Goal: Task Accomplishment & Management: Manage account settings

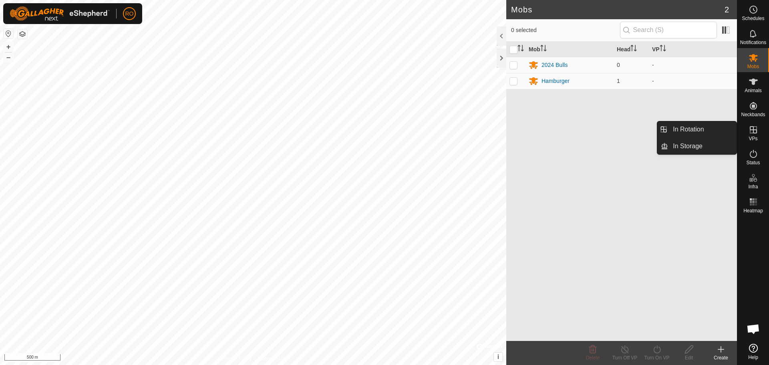
click at [755, 128] on icon at bounding box center [754, 130] width 10 height 10
click at [754, 140] on span "VPs" at bounding box center [753, 138] width 9 height 5
click at [754, 129] on icon at bounding box center [753, 129] width 7 height 7
click at [702, 132] on link "In Rotation" at bounding box center [702, 129] width 69 height 16
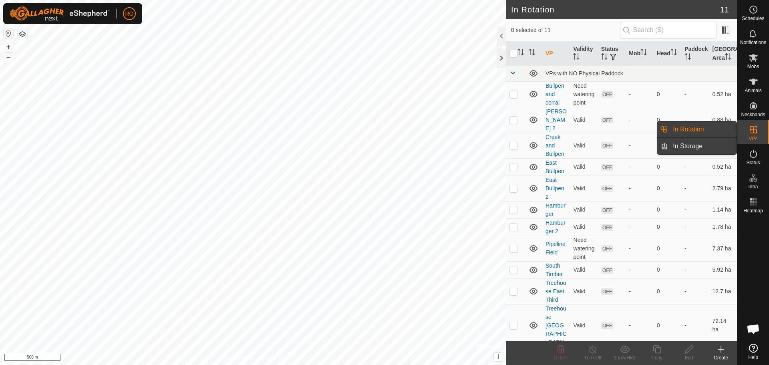
click at [697, 145] on link "In Storage" at bounding box center [702, 146] width 69 height 16
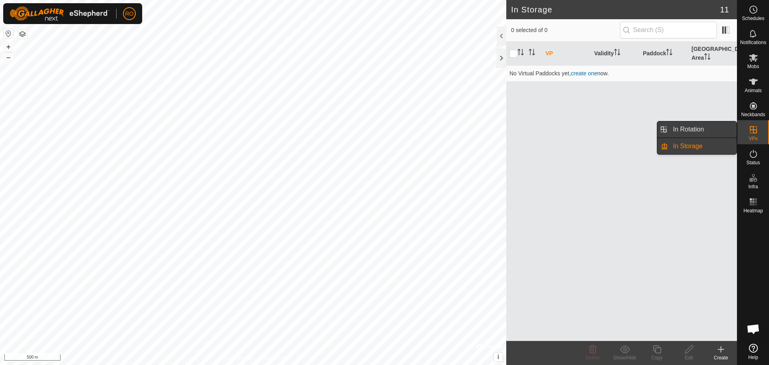
click at [698, 126] on link "In Rotation" at bounding box center [702, 129] width 69 height 16
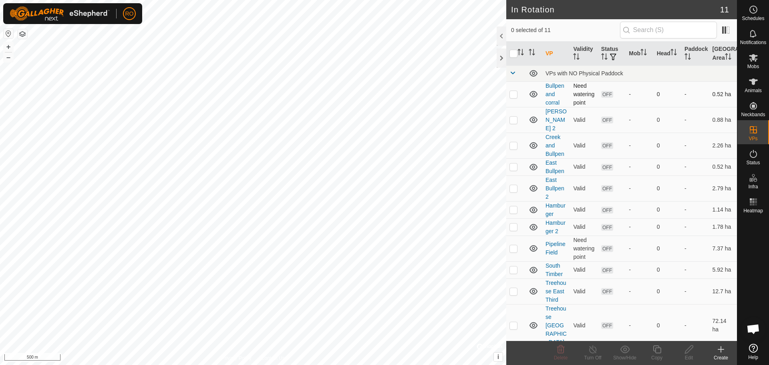
click at [516, 96] on p-checkbox at bounding box center [514, 94] width 8 height 6
checkbox input "true"
click at [514, 117] on p-checkbox at bounding box center [514, 120] width 8 height 6
checkbox input "true"
click at [512, 142] on p-checkbox at bounding box center [514, 145] width 8 height 6
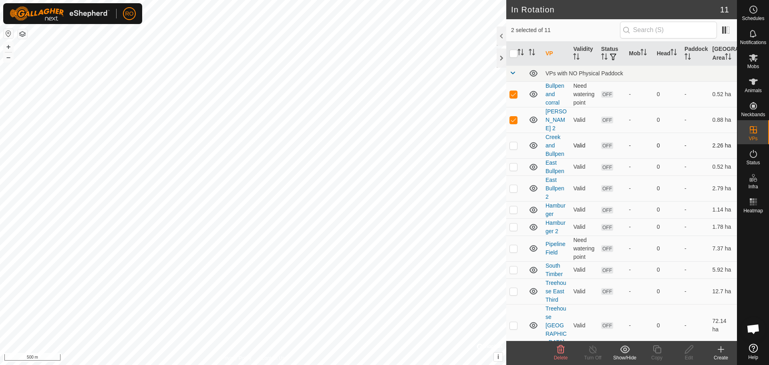
checkbox input "true"
click at [514, 161] on td at bounding box center [515, 166] width 19 height 17
checkbox input "true"
click at [514, 185] on p-checkbox at bounding box center [514, 188] width 8 height 6
checkbox input "true"
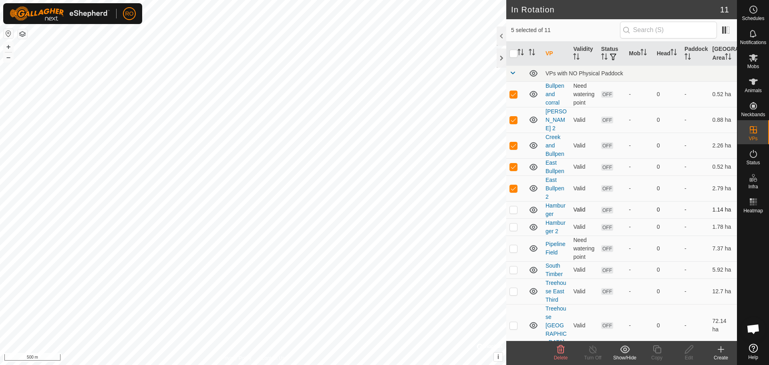
click at [513, 206] on p-checkbox at bounding box center [514, 209] width 8 height 6
checkbox input "true"
click at [514, 224] on p-checkbox at bounding box center [514, 227] width 8 height 6
checkbox input "true"
click at [513, 245] on p-checkbox at bounding box center [514, 248] width 8 height 6
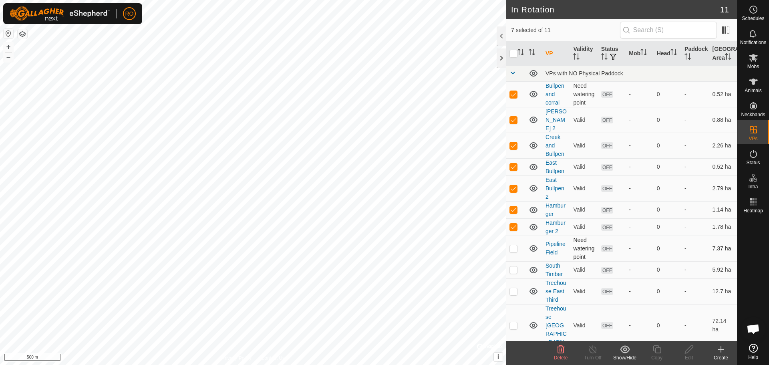
checkbox input "true"
click at [514, 266] on p-checkbox at bounding box center [514, 269] width 8 height 6
checkbox input "true"
click at [563, 351] on icon at bounding box center [561, 350] width 10 height 10
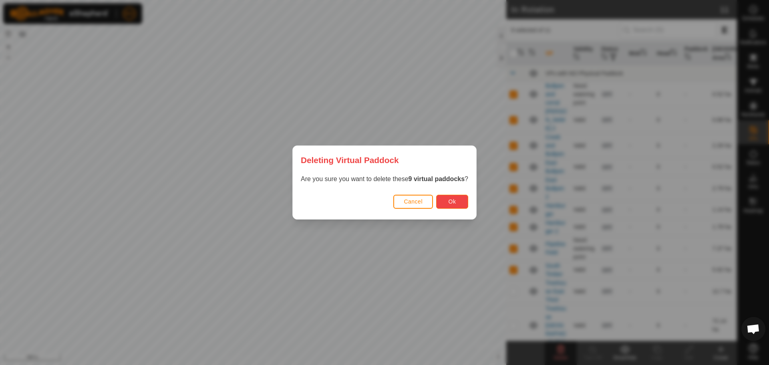
click at [454, 200] on span "Ok" at bounding box center [453, 201] width 8 height 6
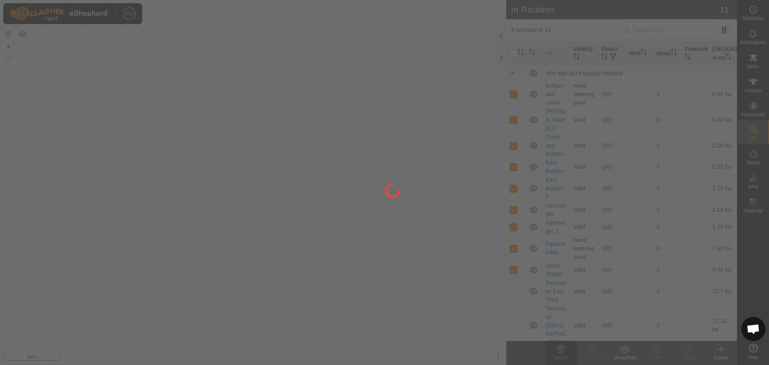
checkbox input "false"
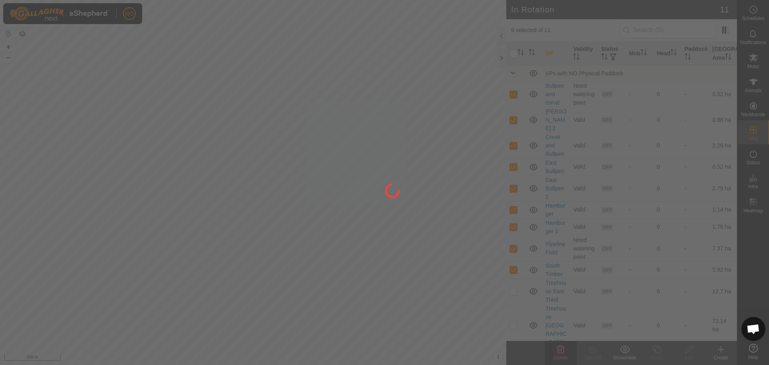
checkbox input "false"
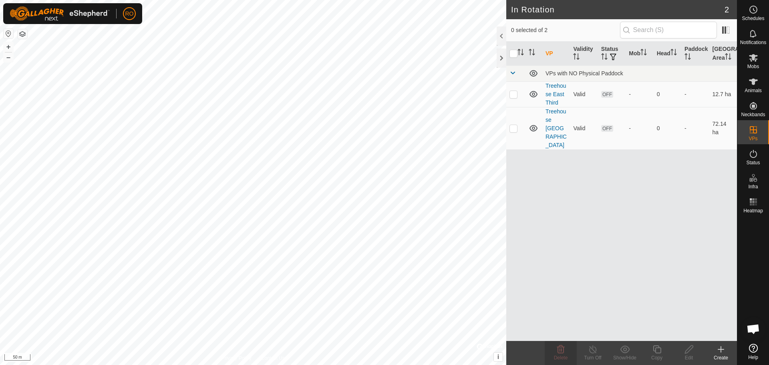
click at [719, 350] on icon at bounding box center [721, 350] width 10 height 10
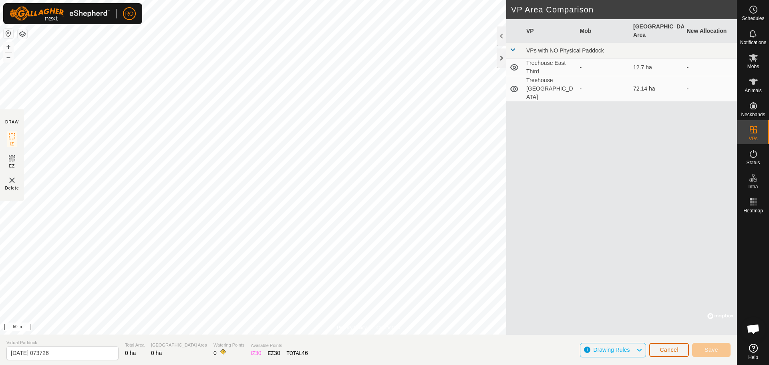
click at [670, 350] on span "Cancel" at bounding box center [669, 350] width 19 height 6
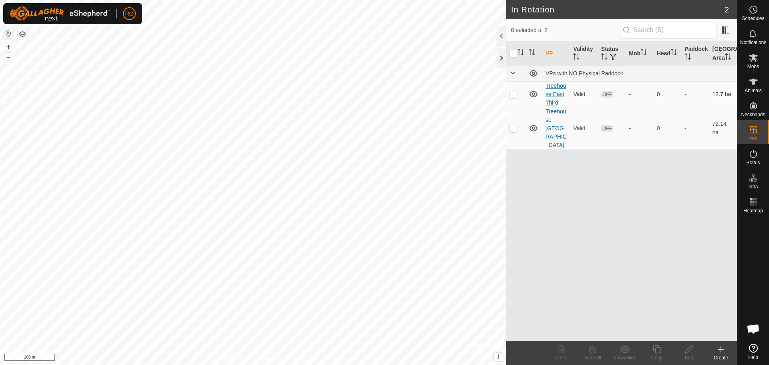
click at [556, 93] on link "Treehouse East Third" at bounding box center [556, 94] width 21 height 23
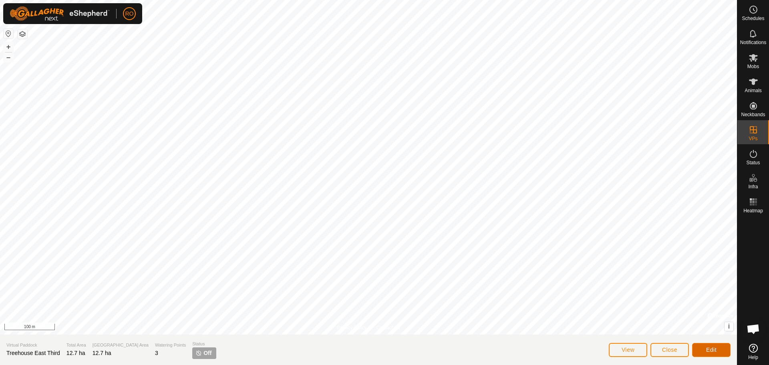
click at [724, 353] on button "Edit" at bounding box center [711, 350] width 38 height 14
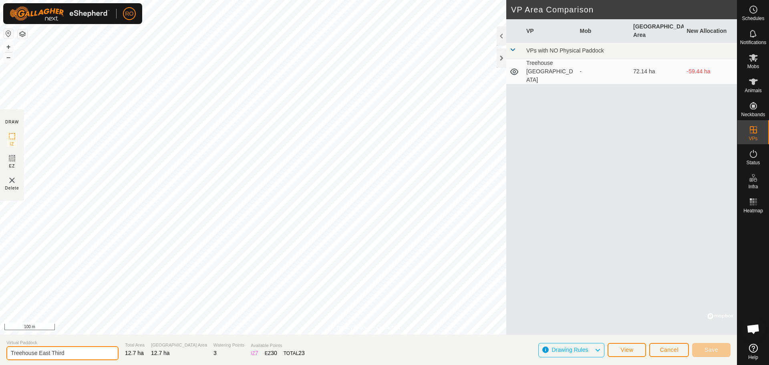
click at [11, 352] on input "Treehouse East Third" at bounding box center [62, 353] width 112 height 14
drag, startPoint x: 63, startPoint y: 355, endPoint x: 38, endPoint y: 355, distance: 24.9
click at [38, 355] on input "[DEMOGRAPHIC_DATA] - Treehouse East Third" at bounding box center [62, 353] width 112 height 14
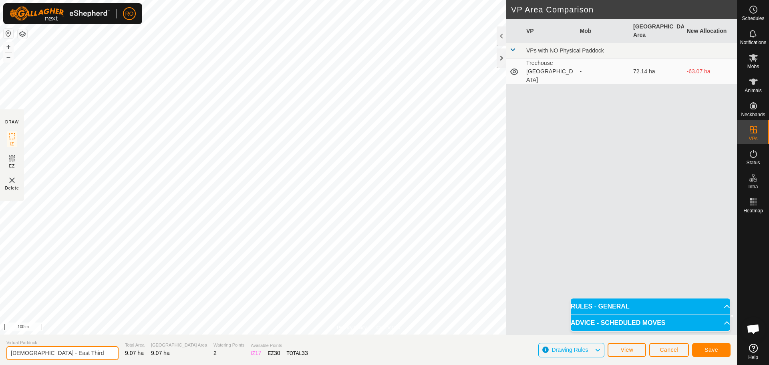
click at [37, 353] on input "[DEMOGRAPHIC_DATA] - East Third" at bounding box center [62, 353] width 112 height 14
click at [67, 350] on input "[DEMOGRAPHIC_DATA] - [GEOGRAPHIC_DATA]" at bounding box center [62, 353] width 112 height 14
type input "[DEMOGRAPHIC_DATA] - [GEOGRAPHIC_DATA] Half"
click at [711, 351] on span "Save" at bounding box center [712, 350] width 14 height 6
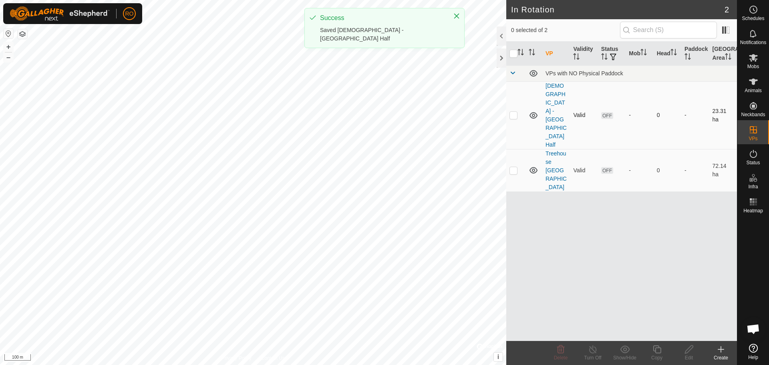
click at [513, 112] on p-checkbox at bounding box center [514, 115] width 8 height 6
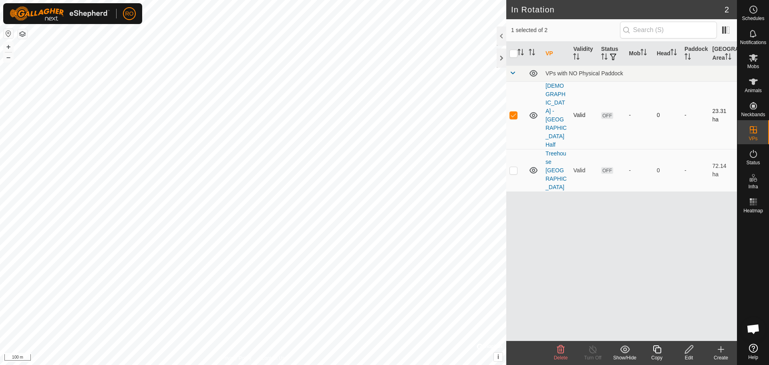
click at [512, 112] on p-checkbox at bounding box center [514, 115] width 8 height 6
checkbox input "false"
click at [722, 349] on icon at bounding box center [721, 349] width 6 height 0
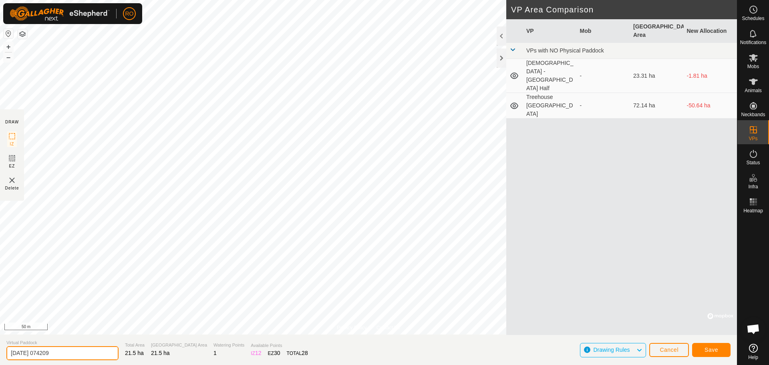
drag, startPoint x: 76, startPoint y: 354, endPoint x: 0, endPoint y: 350, distance: 76.2
click at [0, 350] on section "Virtual Paddock [DATE] 074209 Total Area 21.5 ha Grazing Area 21.5 ha Watering …" at bounding box center [368, 350] width 737 height 30
type input "[DEMOGRAPHIC_DATA] - [GEOGRAPHIC_DATA]"
click at [710, 352] on span "Save" at bounding box center [712, 350] width 14 height 6
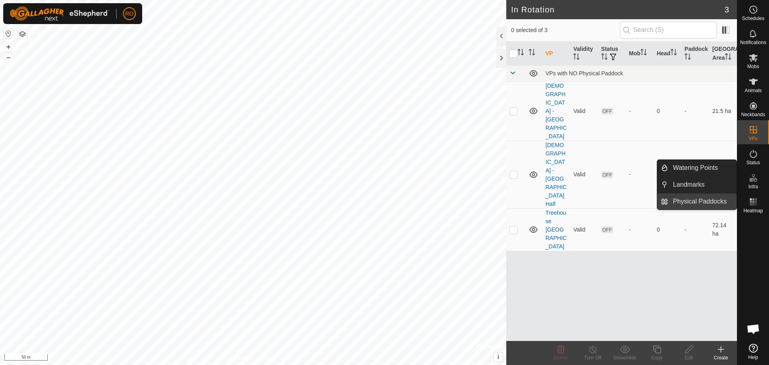
click at [719, 199] on link "Physical Paddocks" at bounding box center [702, 202] width 69 height 16
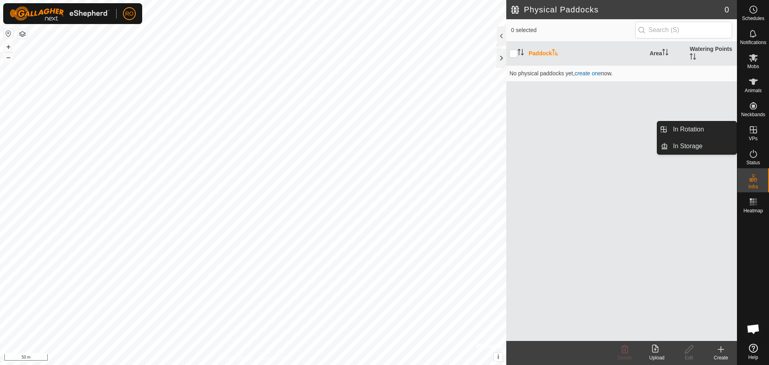
click at [753, 129] on icon at bounding box center [754, 130] width 10 height 10
click at [714, 130] on link "In Rotation" at bounding box center [702, 129] width 69 height 16
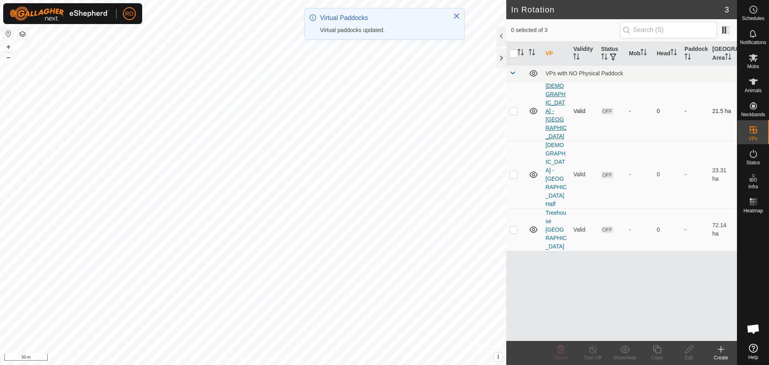
click at [554, 107] on link "[DEMOGRAPHIC_DATA] - [GEOGRAPHIC_DATA]" at bounding box center [556, 111] width 21 height 57
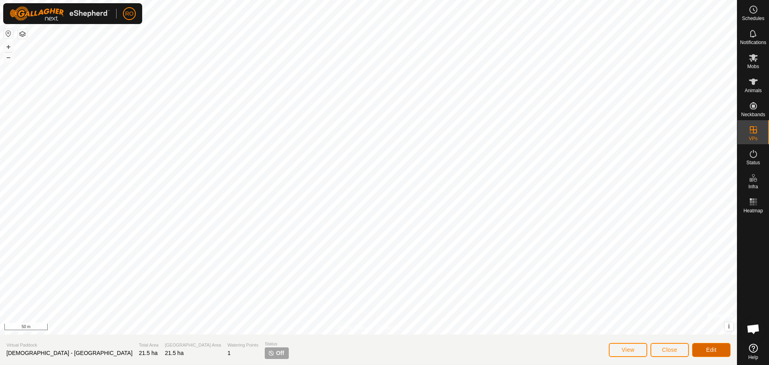
click at [703, 350] on button "Edit" at bounding box center [711, 350] width 38 height 14
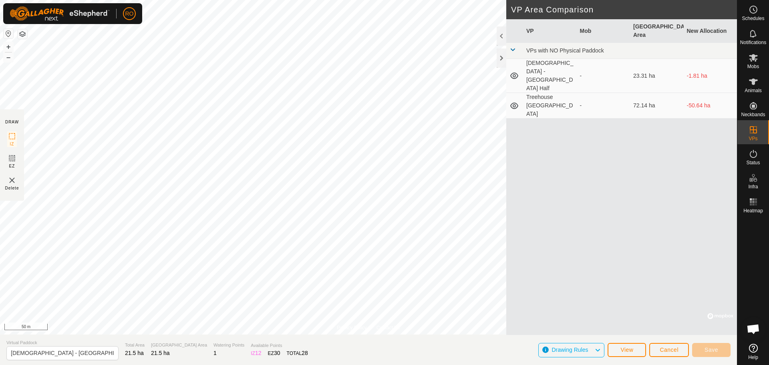
click at [593, 352] on span "Drawing Rules" at bounding box center [573, 350] width 43 height 10
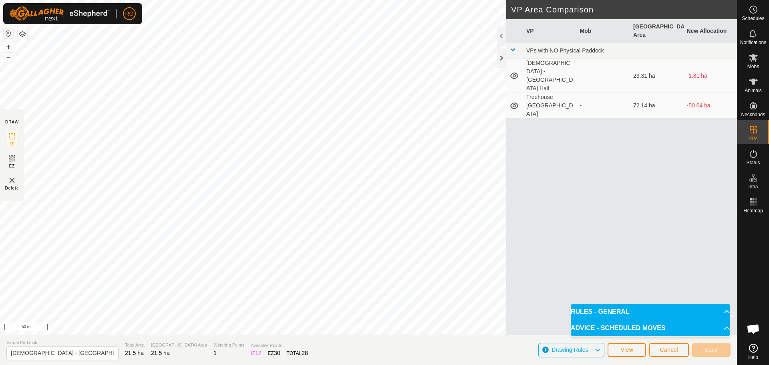
click at [716, 325] on p-accordion-header "ADVICE - SCHEDULED MOVES" at bounding box center [650, 328] width 159 height 16
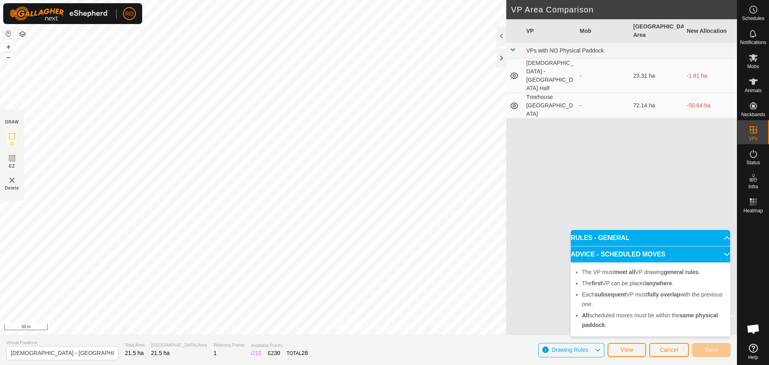
click at [722, 236] on p-accordion-header "RULES - GENERAL" at bounding box center [650, 238] width 159 height 16
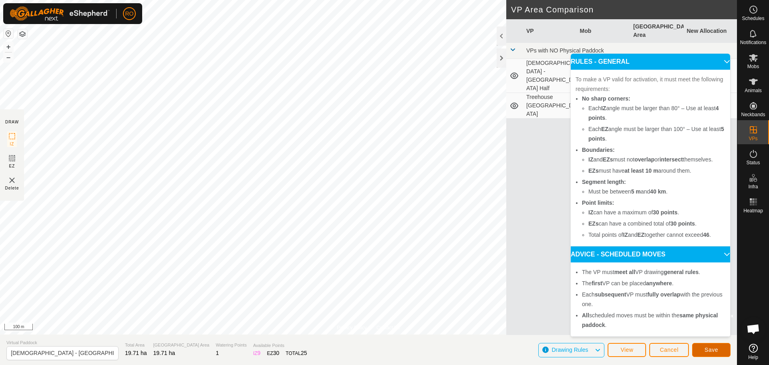
click at [714, 347] on span "Save" at bounding box center [712, 350] width 14 height 6
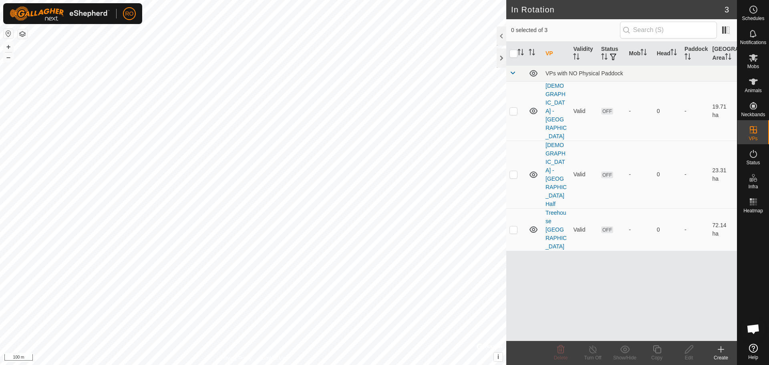
click at [724, 349] on icon at bounding box center [721, 349] width 6 height 0
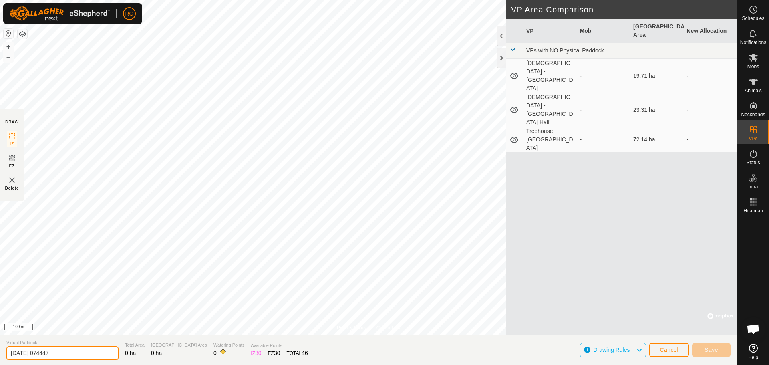
drag, startPoint x: 88, startPoint y: 357, endPoint x: 0, endPoint y: 351, distance: 87.9
click at [0, 351] on section "Virtual Paddock [DATE] 074447 Total Area 0 ha Grazing Area 0 ha Watering Points…" at bounding box center [368, 350] width 737 height 30
type input "[DEMOGRAPHIC_DATA] - West Third"
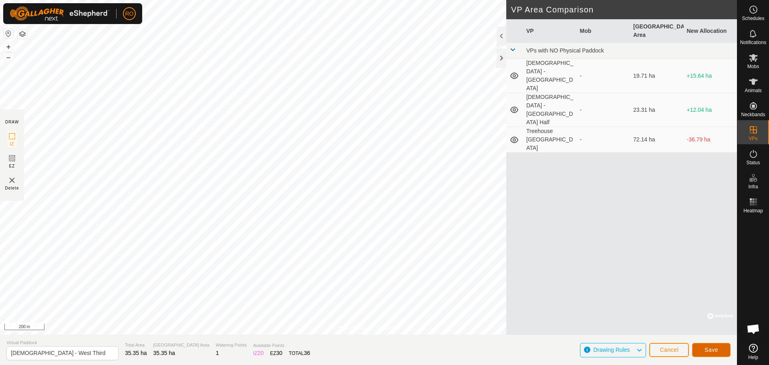
click at [704, 346] on button "Save" at bounding box center [711, 350] width 38 height 14
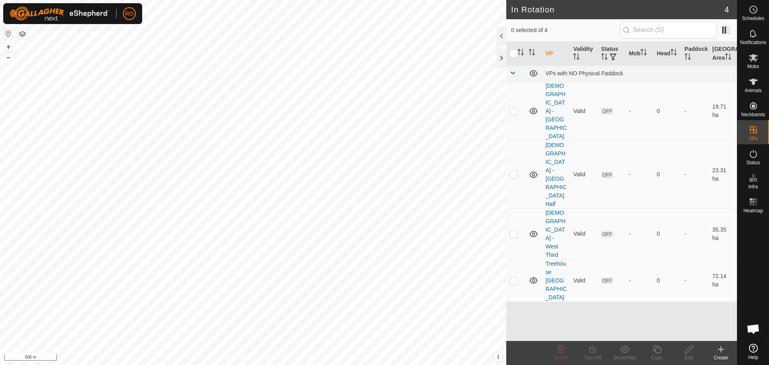
click at [27, 37] on button "button" at bounding box center [23, 34] width 10 height 10
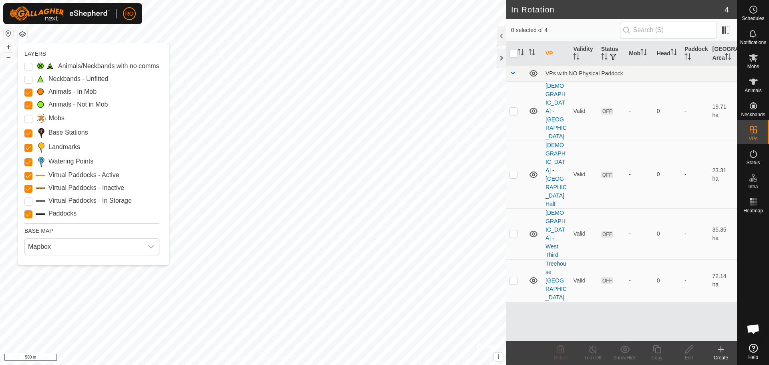
click at [27, 37] on button "button" at bounding box center [23, 34] width 10 height 10
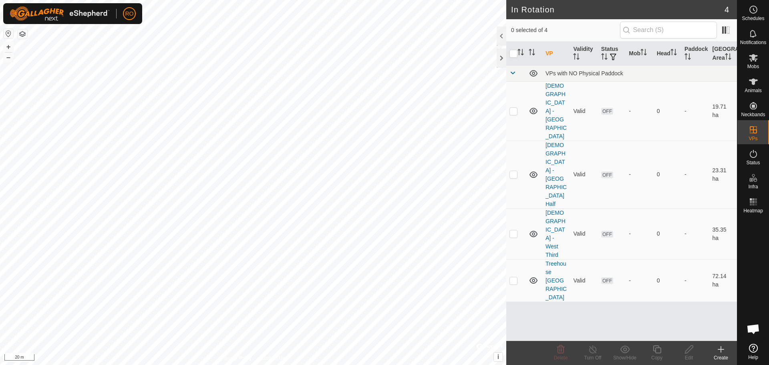
checkbox input "true"
checkbox input "false"
checkbox input "true"
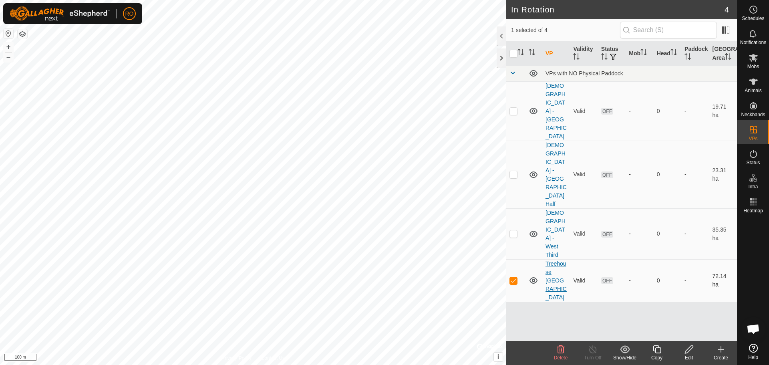
click at [557, 260] on link "Treehouse [GEOGRAPHIC_DATA]" at bounding box center [556, 280] width 21 height 40
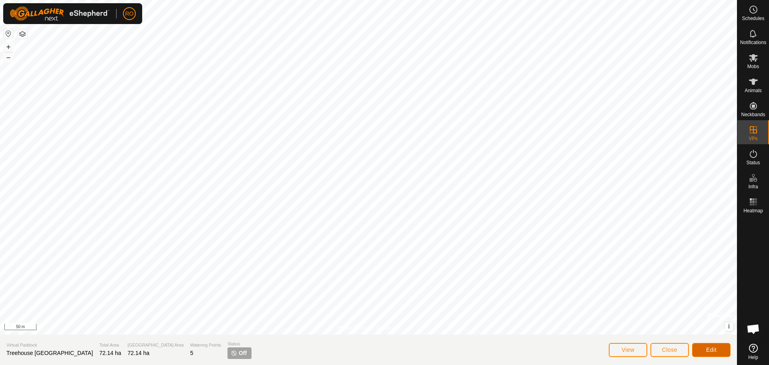
click at [706, 349] on button "Edit" at bounding box center [711, 350] width 38 height 14
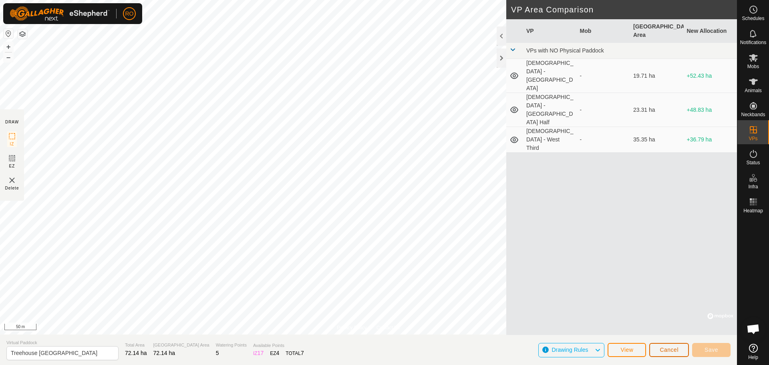
click at [672, 351] on span "Cancel" at bounding box center [669, 350] width 19 height 6
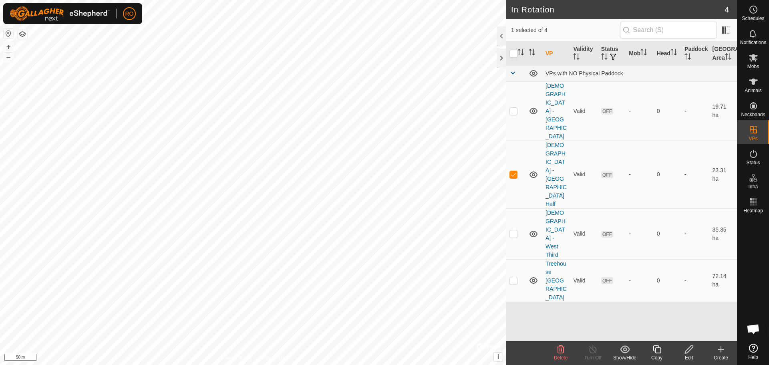
checkbox input "false"
checkbox input "true"
checkbox input "false"
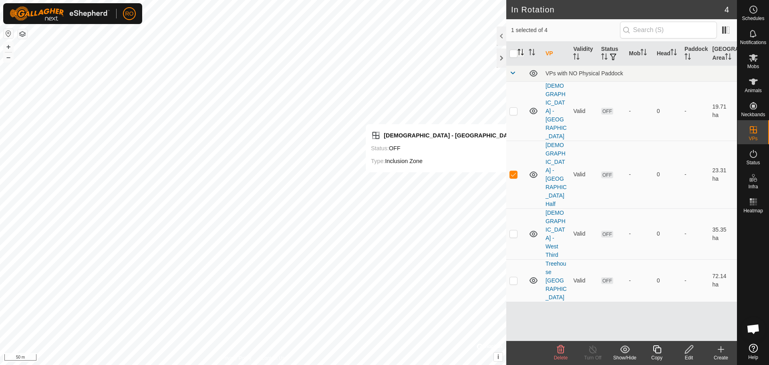
click at [514, 57] on input "checkbox" at bounding box center [514, 54] width 8 height 8
checkbox input "true"
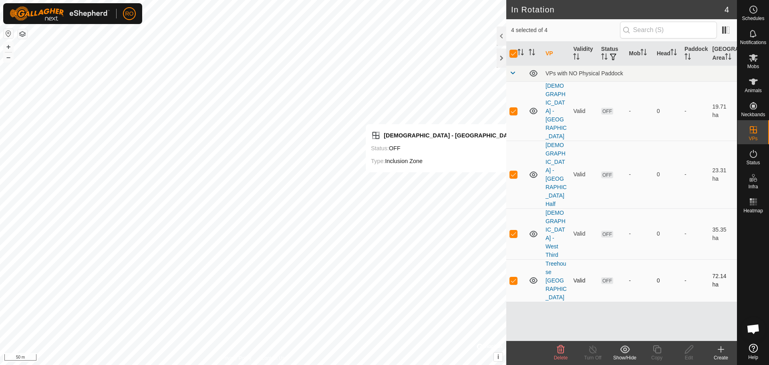
click at [515, 277] on p-checkbox at bounding box center [514, 280] width 8 height 6
checkbox input "false"
click at [534, 73] on icon at bounding box center [534, 74] width 10 height 10
click at [514, 57] on input "checkbox" at bounding box center [514, 54] width 8 height 8
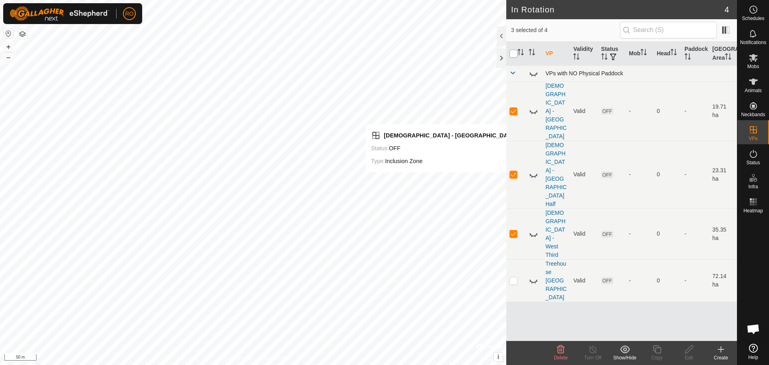
checkbox input "true"
click at [514, 57] on input "checkbox" at bounding box center [514, 54] width 8 height 8
checkbox input "false"
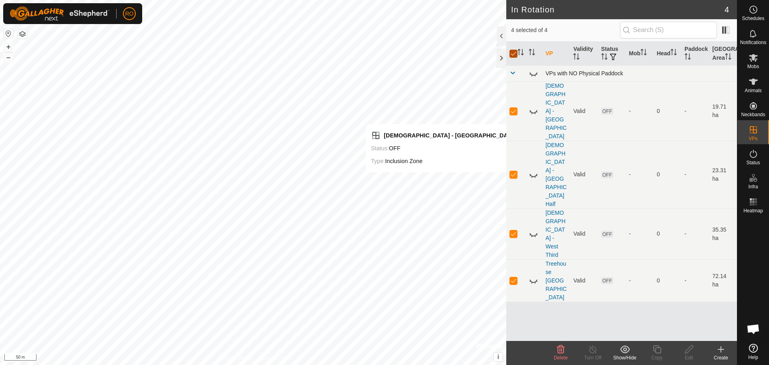
checkbox input "false"
click at [534, 106] on icon at bounding box center [534, 111] width 10 height 10
click at [534, 108] on icon at bounding box center [534, 111] width 8 height 6
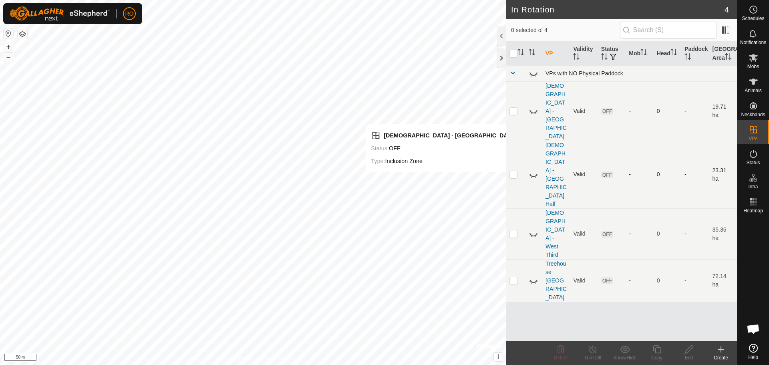
click at [534, 170] on icon at bounding box center [534, 175] width 10 height 10
click at [534, 171] on icon at bounding box center [534, 174] width 8 height 6
click at [533, 229] on icon at bounding box center [534, 234] width 10 height 10
click at [532, 276] on icon at bounding box center [534, 281] width 10 height 10
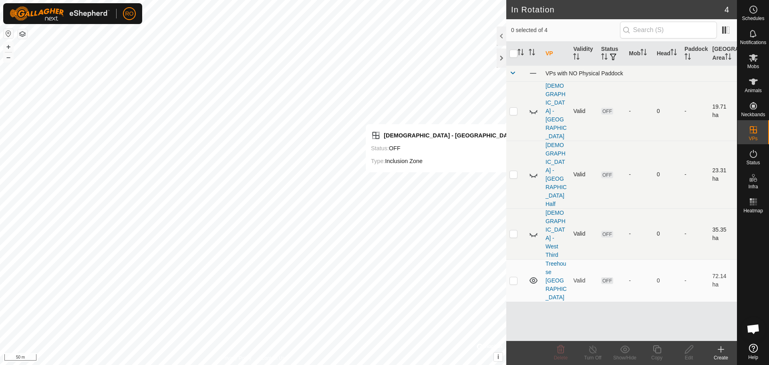
click at [551, 260] on link "Treehouse [GEOGRAPHIC_DATA]" at bounding box center [556, 280] width 21 height 40
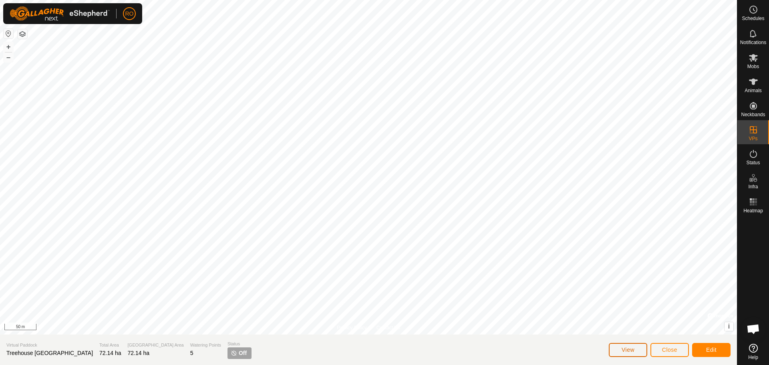
click at [627, 353] on span "View" at bounding box center [628, 350] width 13 height 6
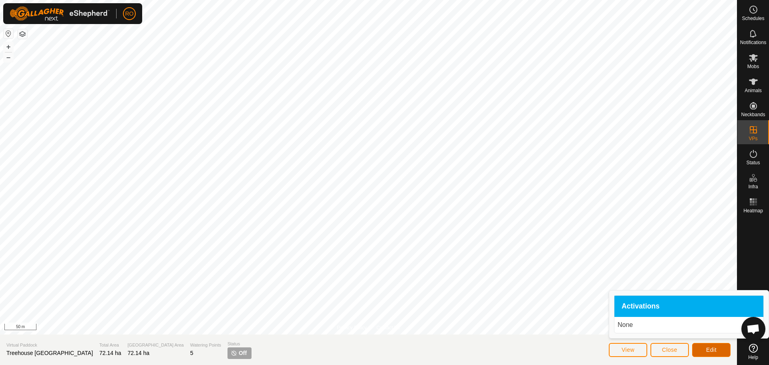
click at [711, 349] on span "Edit" at bounding box center [711, 350] width 10 height 6
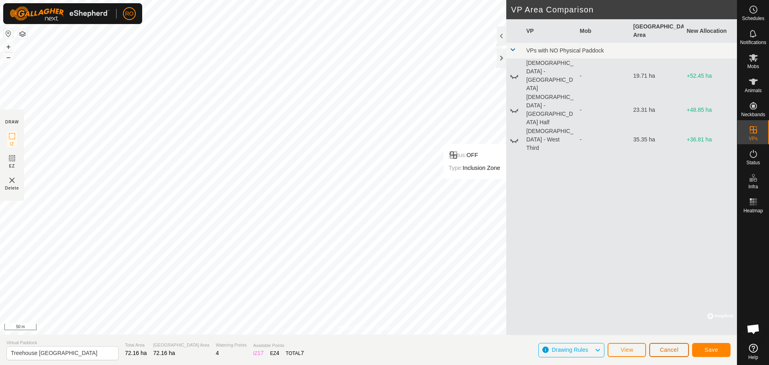
click at [663, 350] on span "Cancel" at bounding box center [669, 350] width 19 height 6
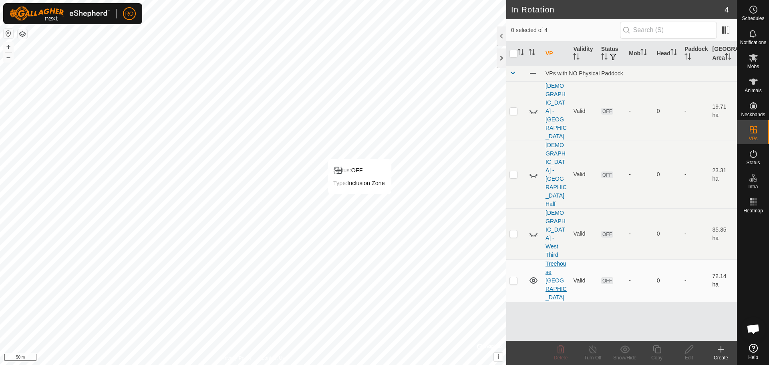
click at [557, 260] on link "Treehouse [GEOGRAPHIC_DATA]" at bounding box center [556, 280] width 21 height 40
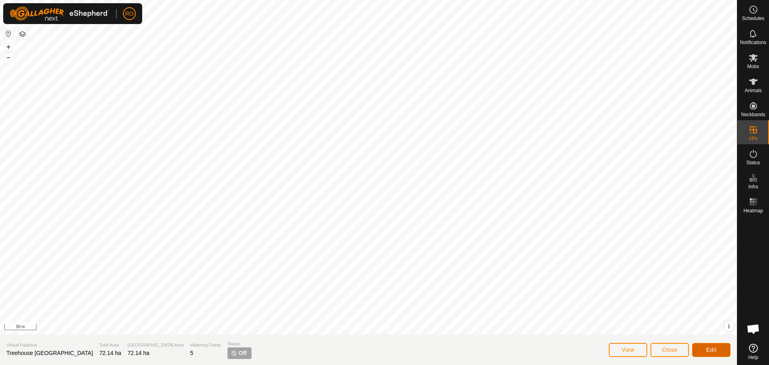
click at [712, 351] on span "Edit" at bounding box center [711, 350] width 10 height 6
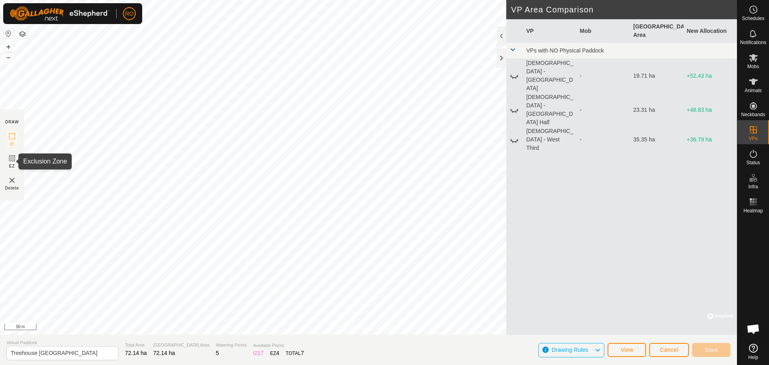
click at [12, 157] on icon at bounding box center [12, 158] width 10 height 10
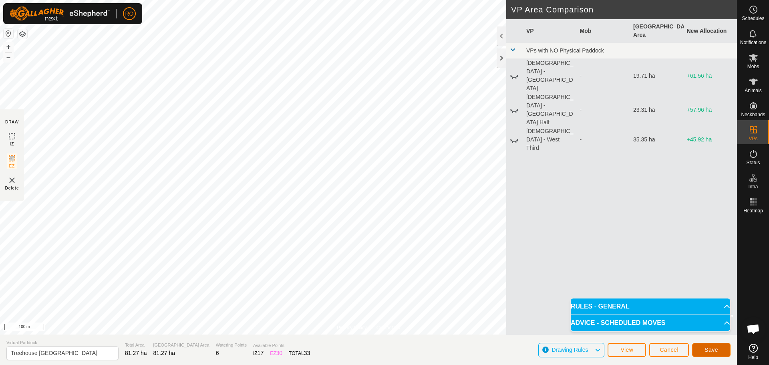
click at [712, 350] on span "Save" at bounding box center [712, 350] width 14 height 6
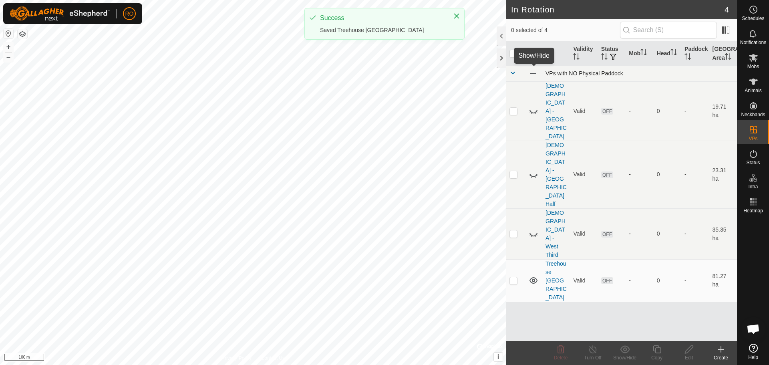
click at [536, 71] on span at bounding box center [533, 73] width 9 height 9
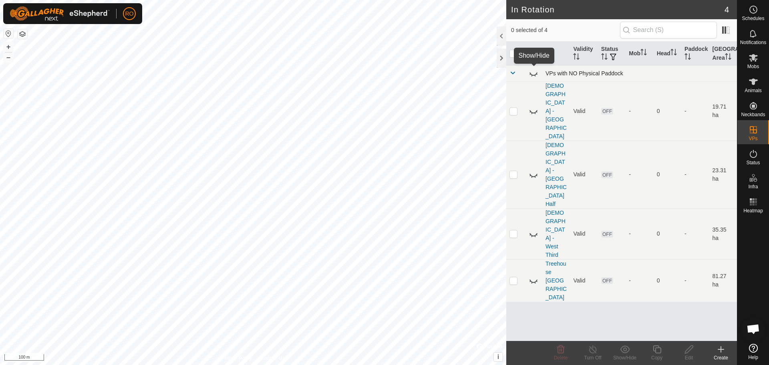
click at [535, 71] on icon at bounding box center [534, 74] width 10 height 10
